Goal: Find specific page/section: Find specific page/section

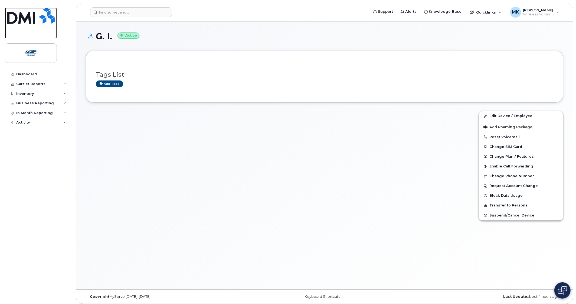
click at [5, 8] on link at bounding box center [31, 23] width 52 height 31
click at [12, 11] on img at bounding box center [30, 16] width 47 height 16
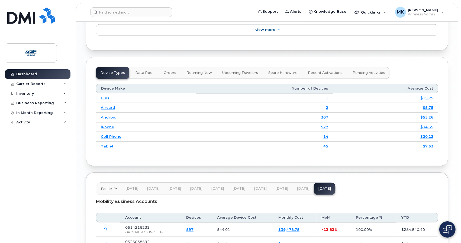
scroll to position [704, 0]
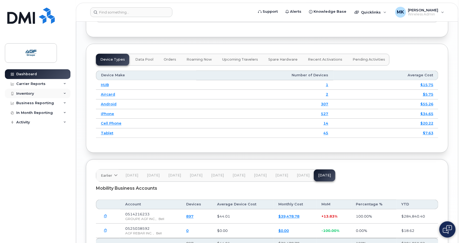
click at [46, 93] on div "Inventory" at bounding box center [38, 94] width 66 height 10
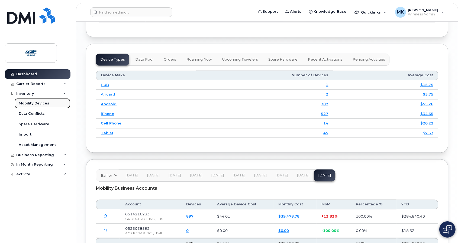
click at [43, 103] on div "Mobility Devices" at bounding box center [34, 103] width 31 height 5
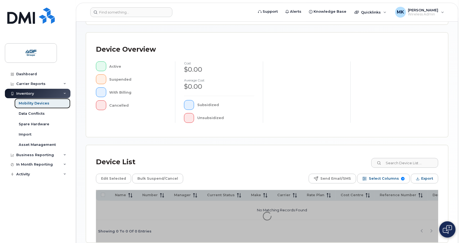
scroll to position [130, 0]
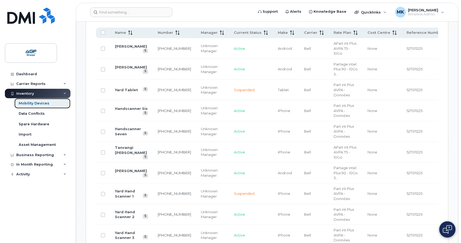
scroll to position [306, 0]
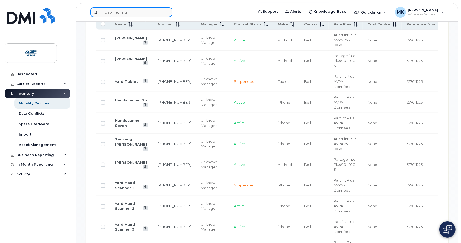
click at [122, 16] on input at bounding box center [131, 12] width 82 height 10
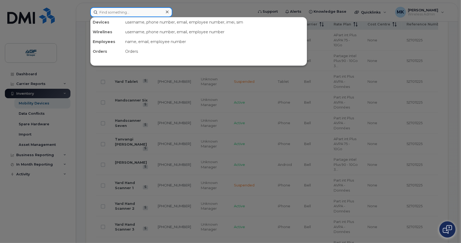
paste input "2267516702"
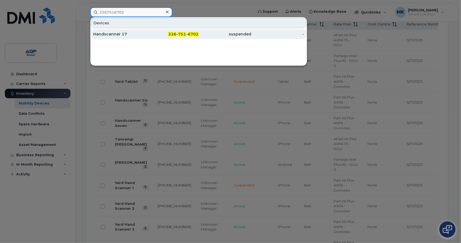
type input "2267516702"
click at [136, 30] on div "Handscanner 17" at bounding box center [119, 34] width 53 height 10
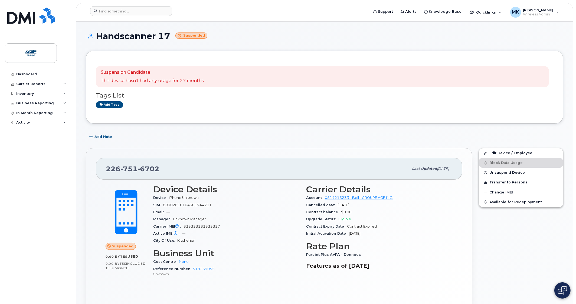
click at [401, 34] on h1 "Handscanner 17 Suspended" at bounding box center [325, 35] width 478 height 9
click at [124, 5] on header "Support Alerts Knowledge Base Quicklinks Suspend / Cancel Device Change SIM Car…" at bounding box center [325, 12] width 498 height 19
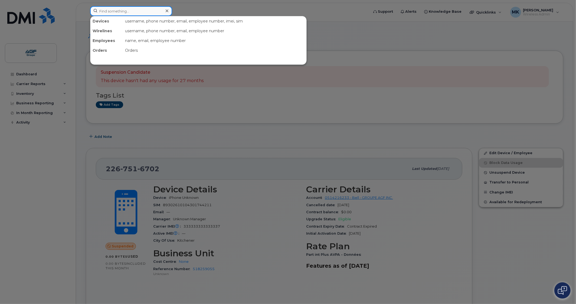
click at [121, 14] on input at bounding box center [131, 11] width 82 height 10
paste input "2267516877"
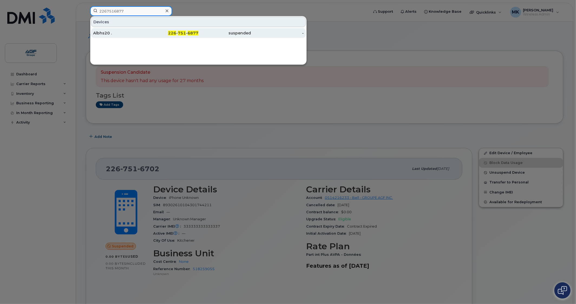
type input "2267516877"
click at [273, 34] on div "-" at bounding box center [277, 32] width 53 height 5
